Goal: Task Accomplishment & Management: Complete application form

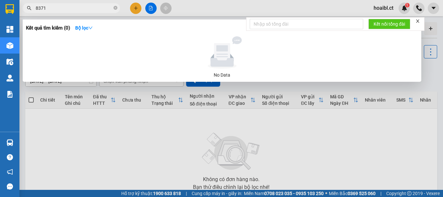
click at [136, 8] on div at bounding box center [221, 98] width 443 height 197
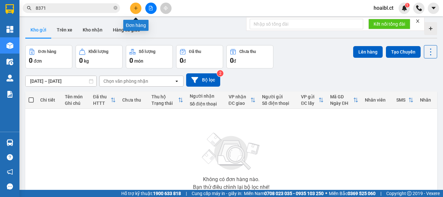
click at [136, 10] on icon "plus" at bounding box center [136, 8] width 5 height 5
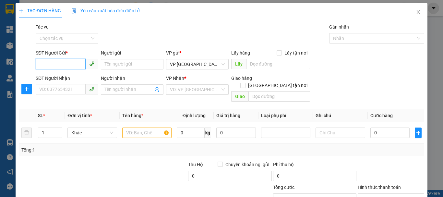
click at [63, 66] on input "SĐT Người Gửi *" at bounding box center [61, 64] width 50 height 10
type input "0399723721"
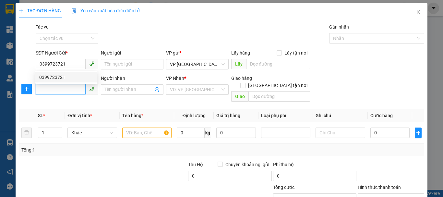
click at [75, 87] on input "SĐT Người Nhận" at bounding box center [61, 89] width 50 height 10
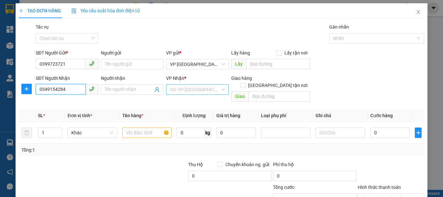
type input "0349154284"
click at [175, 90] on input "search" at bounding box center [195, 90] width 50 height 10
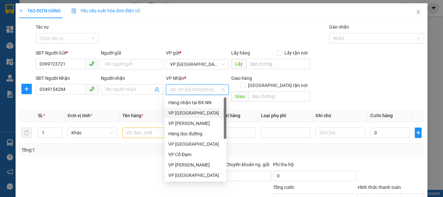
click at [184, 111] on div "VP [GEOGRAPHIC_DATA]" at bounding box center [195, 112] width 54 height 7
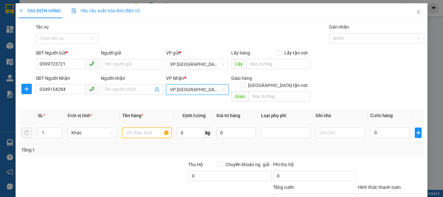
click at [148, 127] on input "text" at bounding box center [146, 132] width 49 height 10
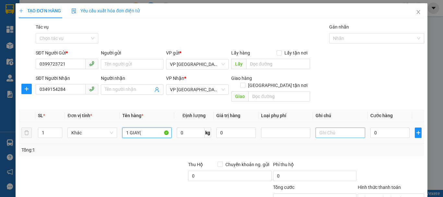
type input "1 GIAY("
click at [329, 127] on input "text" at bounding box center [339, 132] width 49 height 10
type input "HÀNG DỄ VỠ"
click at [150, 127] on input "1 GIAY(" at bounding box center [146, 132] width 49 height 10
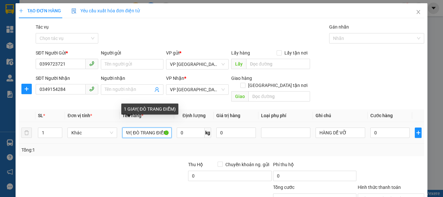
scroll to position [0, 10]
type input "1 GIAY( ĐÒ TRANG ĐIỂM)"
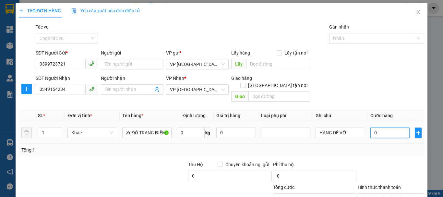
click at [384, 127] on input "0" at bounding box center [390, 132] width 40 height 10
type input "4"
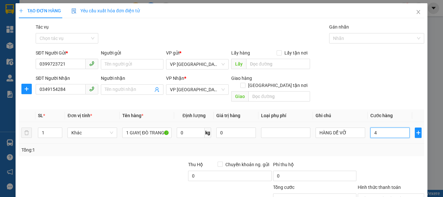
type input "40"
type input "40.000"
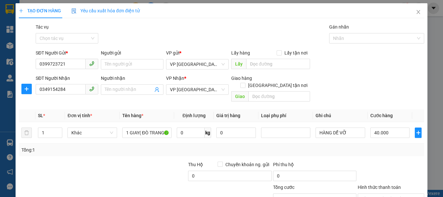
click at [396, 153] on div "Transit Pickup Surcharge Ids Transit Deliver Surcharge Ids Transit Deliver Surc…" at bounding box center [221, 128] width 405 height 211
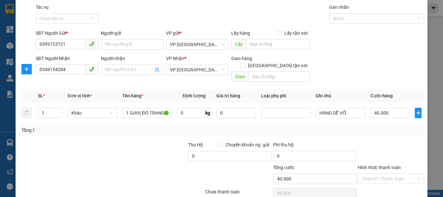
scroll to position [43, 0]
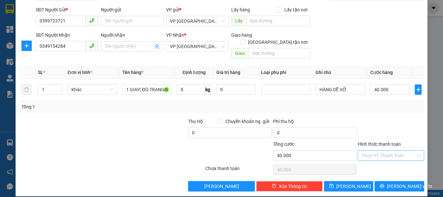
click at [379, 150] on input "Hình thức thanh toán" at bounding box center [389, 155] width 54 height 10
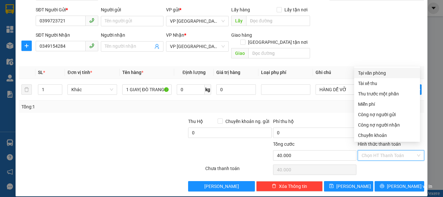
click at [379, 72] on div "Tại văn phòng" at bounding box center [387, 72] width 58 height 7
type input "0"
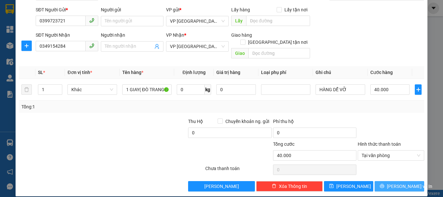
click at [389, 181] on button "[PERSON_NAME] và In" at bounding box center [399, 186] width 50 height 10
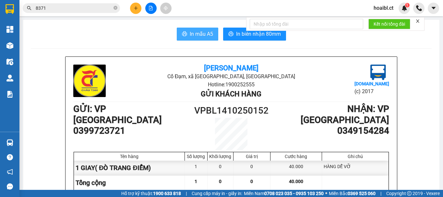
click at [203, 33] on span "In mẫu A5" at bounding box center [201, 34] width 23 height 8
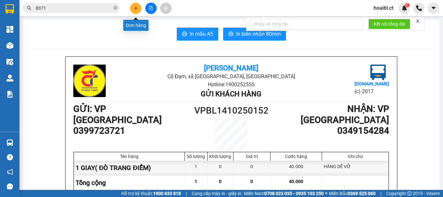
click at [131, 10] on button at bounding box center [135, 8] width 11 height 11
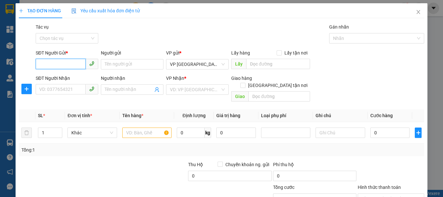
click at [62, 62] on input "SĐT Người Gửi *" at bounding box center [61, 64] width 50 height 10
click at [53, 65] on input "03543040108" at bounding box center [61, 64] width 50 height 10
type input "0354340108"
click at [63, 74] on div "0354340108" at bounding box center [66, 77] width 54 height 7
type input "0786655558"
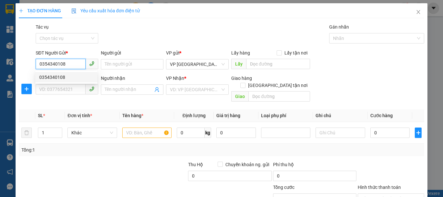
type input "a HỢI"
type input "50.000"
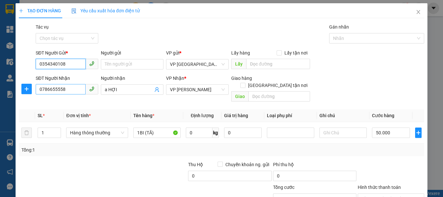
type input "0354340108"
click at [66, 92] on input "0786655558" at bounding box center [61, 89] width 50 height 10
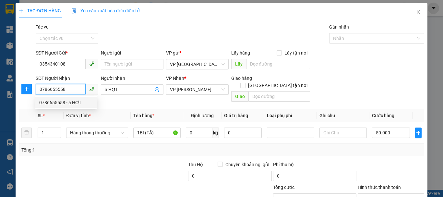
click at [61, 103] on div "0786655558 - a HỢI" at bounding box center [66, 102] width 54 height 7
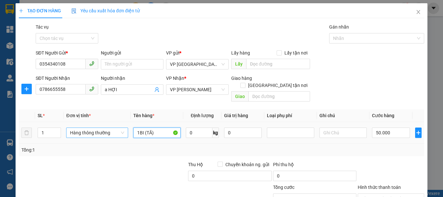
drag, startPoint x: 154, startPoint y: 125, endPoint x: 112, endPoint y: 128, distance: 42.2
click at [112, 128] on tr "1 Hàng thông thường 1BI (TĂ) 0 kg 0 50.000" at bounding box center [221, 133] width 405 height 22
type input "1 GẠO"
click at [378, 133] on td "50.000" at bounding box center [390, 133] width 43 height 22
click at [379, 129] on input "50.000" at bounding box center [391, 132] width 38 height 10
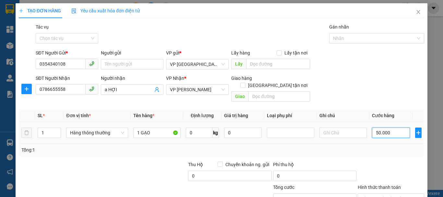
type input "3"
type input "30"
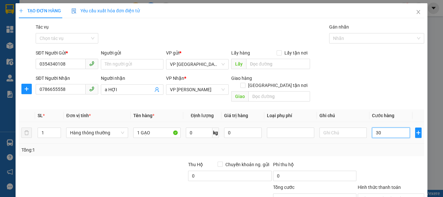
type input "30"
type input "30.000"
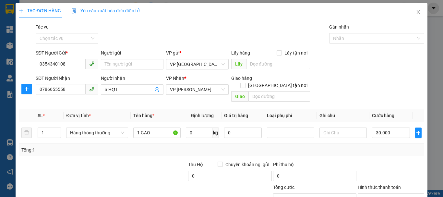
click at [376, 148] on div "Tổng: 1" at bounding box center [221, 150] width 405 height 12
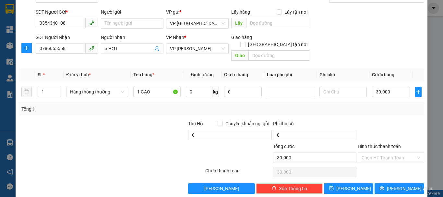
scroll to position [43, 0]
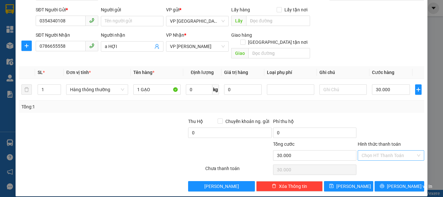
click at [381, 150] on input "Hình thức thanh toán" at bounding box center [389, 155] width 54 height 10
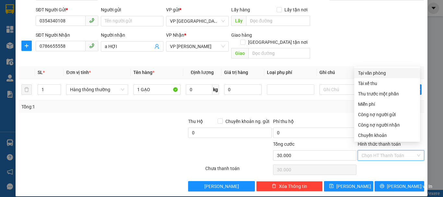
click at [370, 73] on div "Tại văn phòng" at bounding box center [387, 72] width 58 height 7
type input "0"
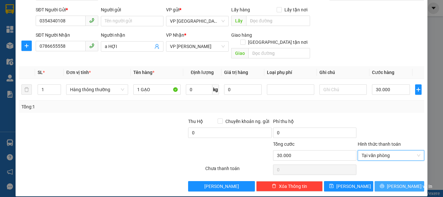
click at [389, 181] on button "[PERSON_NAME] và In" at bounding box center [399, 186] width 50 height 10
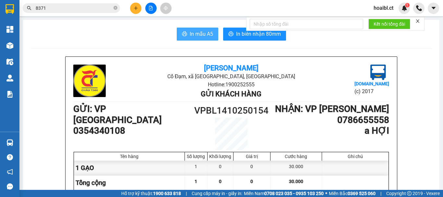
click at [199, 35] on span "In mẫu A5" at bounding box center [201, 34] width 23 height 8
